Goal: Task Accomplishment & Management: Complete application form

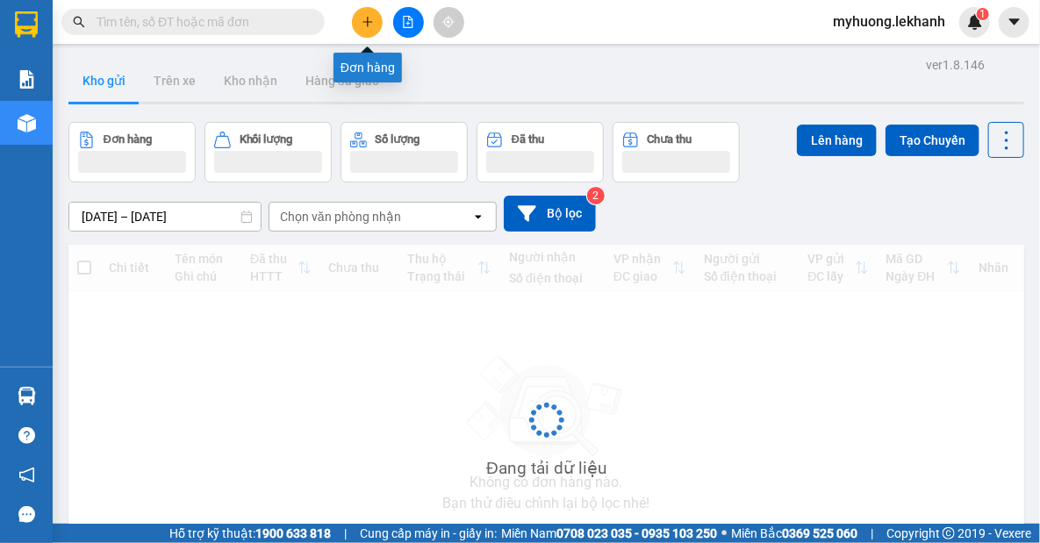
click at [362, 25] on icon "plus" at bounding box center [368, 22] width 12 height 12
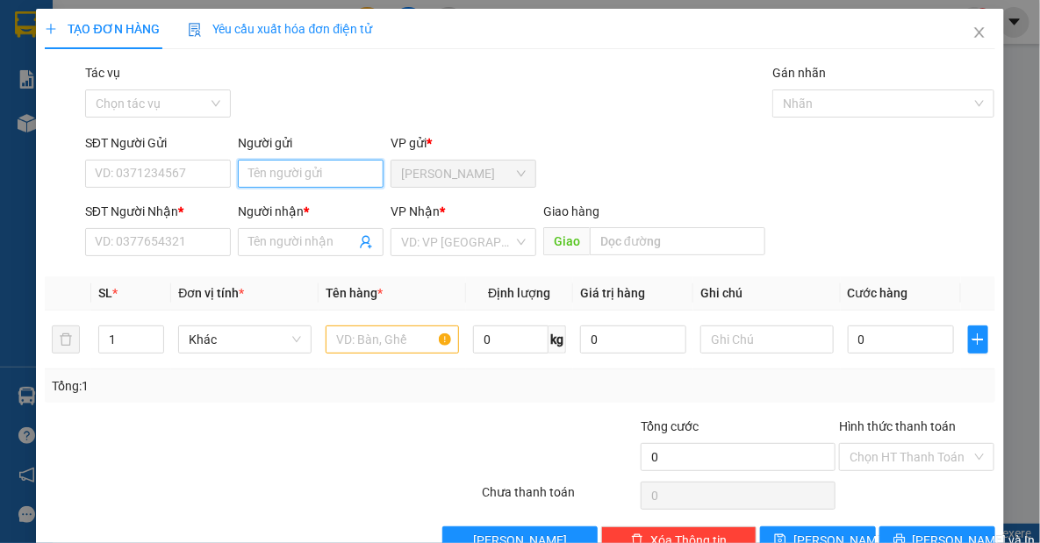
click at [327, 176] on input "Người gửi" at bounding box center [311, 174] width 146 height 28
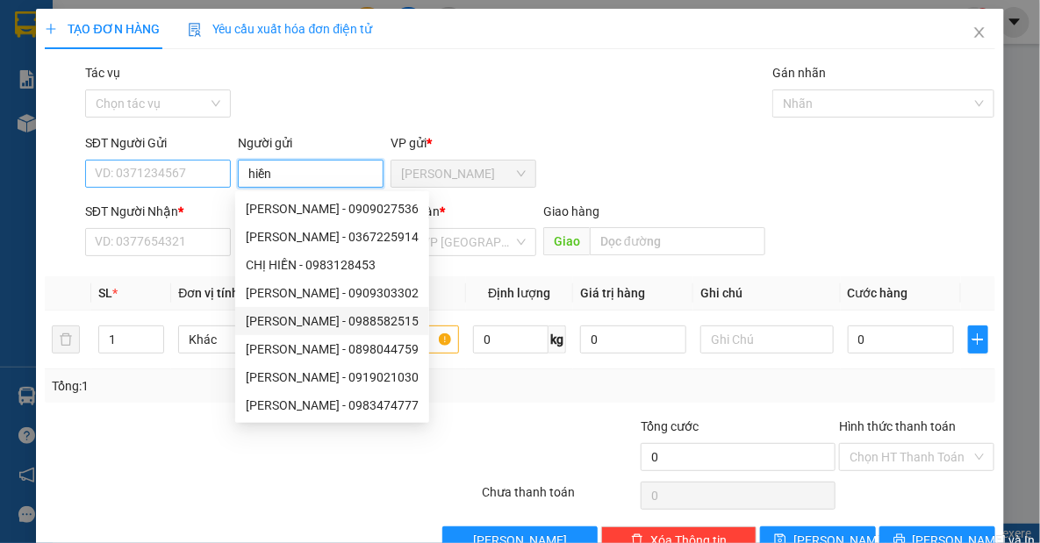
type input "hiền"
click at [134, 176] on input "SĐT Người Gửi" at bounding box center [158, 174] width 146 height 28
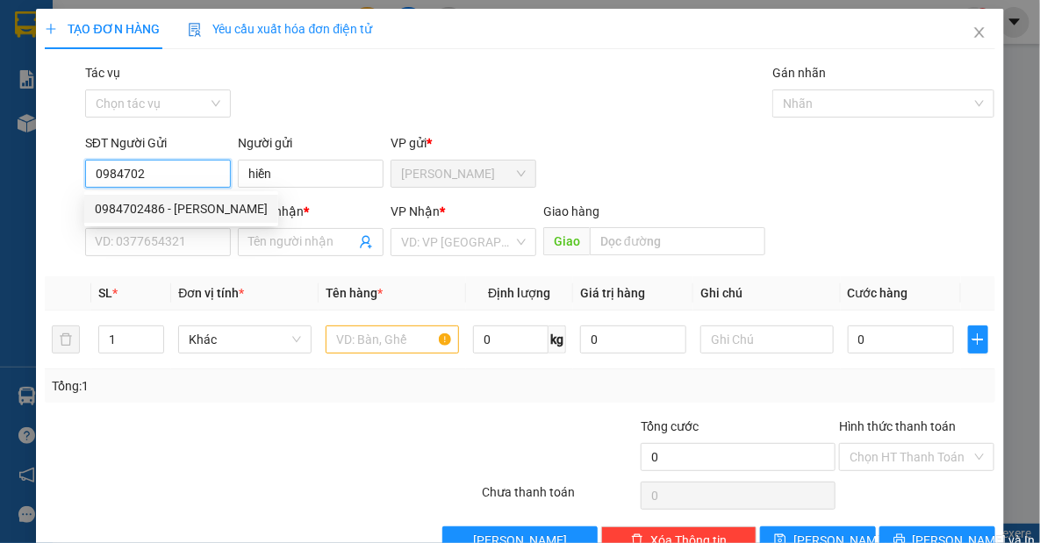
click at [163, 203] on div "0984702486 - [PERSON_NAME]" at bounding box center [181, 208] width 173 height 19
type input "0984702486"
type input "hiền"
type input "0963840483"
type input "lam"
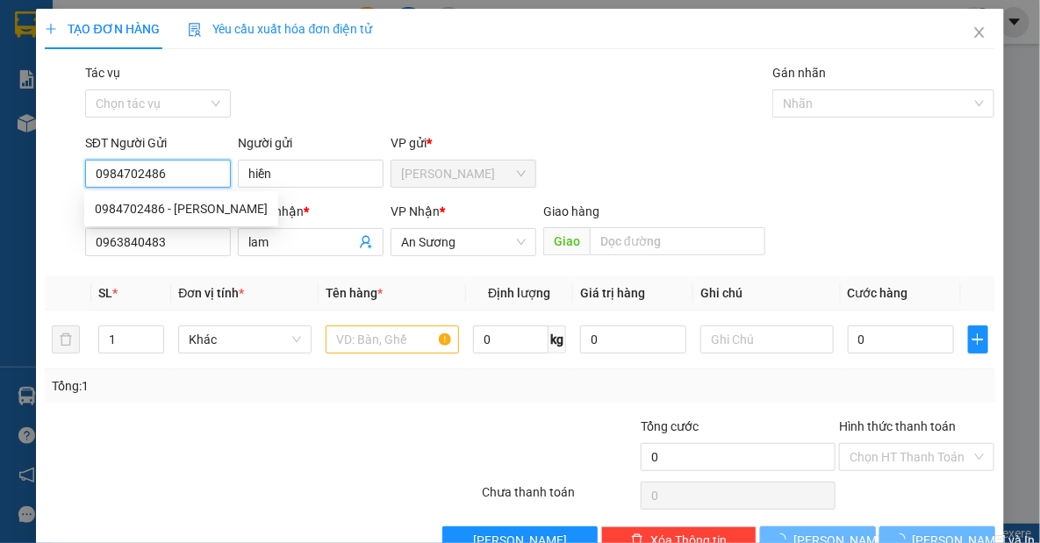
type input "40.000"
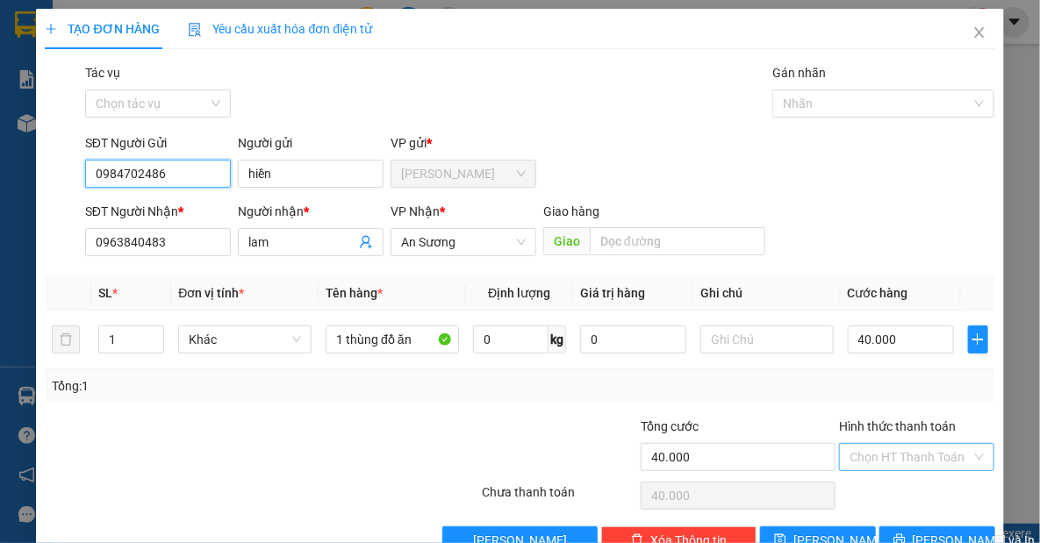
type input "0984702486"
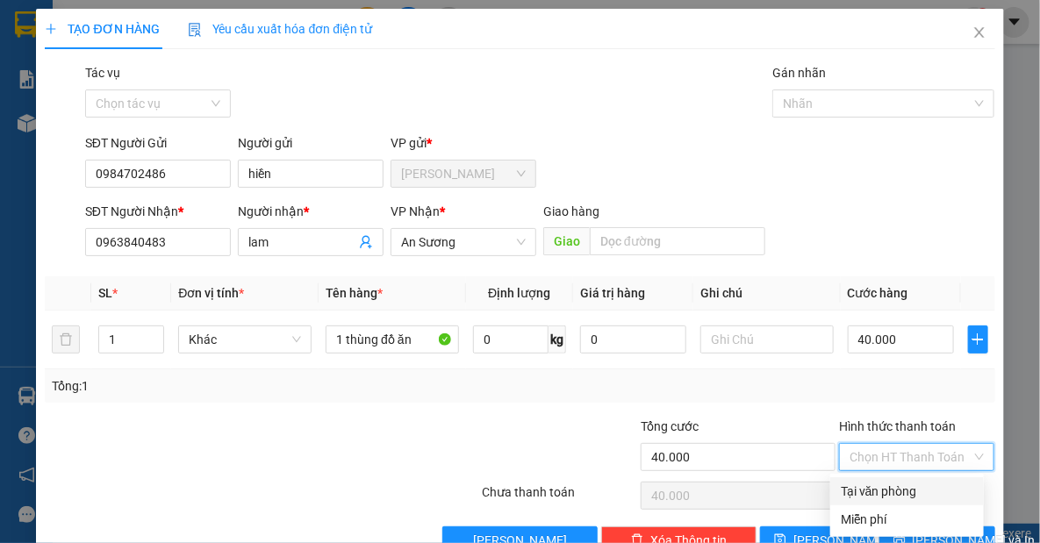
click at [902, 459] on input "Hình thức thanh toán" at bounding box center [911, 457] width 122 height 26
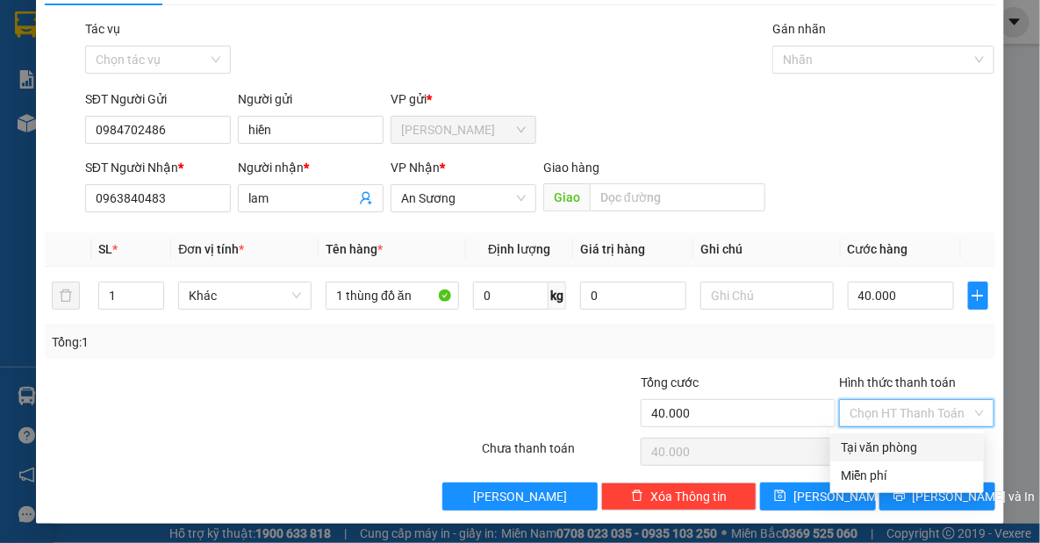
click at [886, 444] on div "Tại văn phòng" at bounding box center [907, 447] width 133 height 19
type input "0"
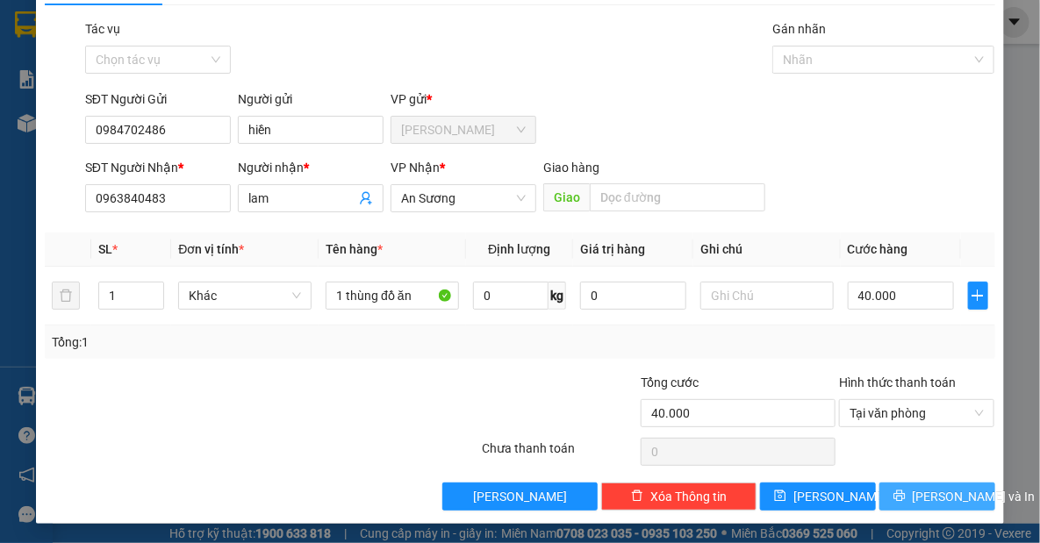
click at [933, 500] on span "[PERSON_NAME] và In" at bounding box center [974, 496] width 123 height 19
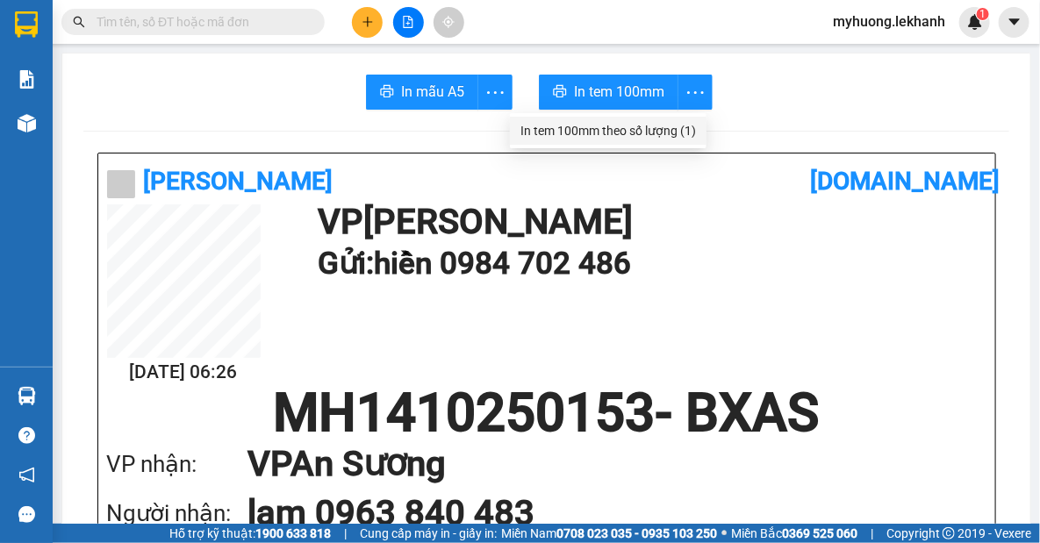
click at [685, 129] on div "In tem 100mm theo số lượng (1)" at bounding box center [609, 130] width 176 height 19
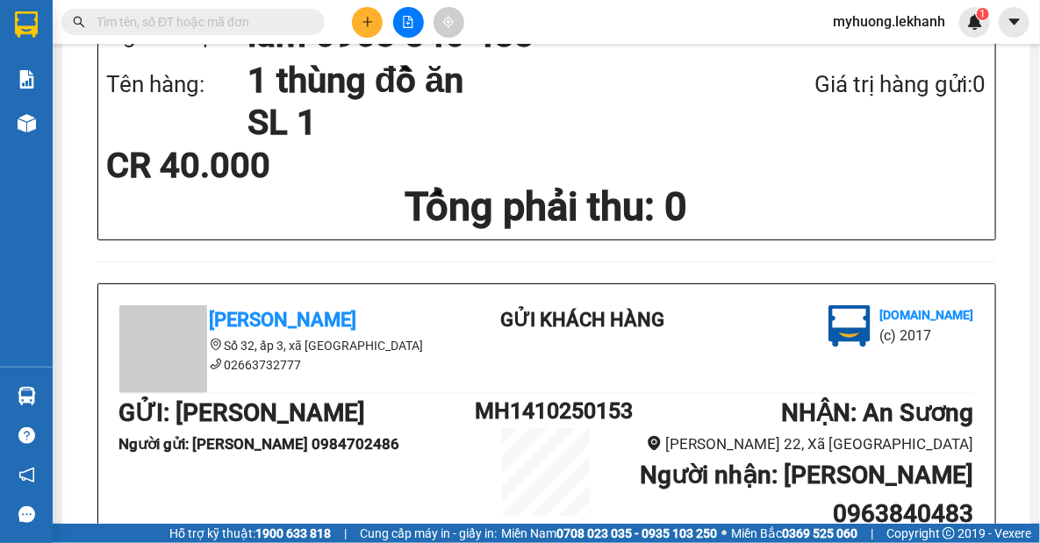
scroll to position [239, 0]
